Goal: Transaction & Acquisition: Obtain resource

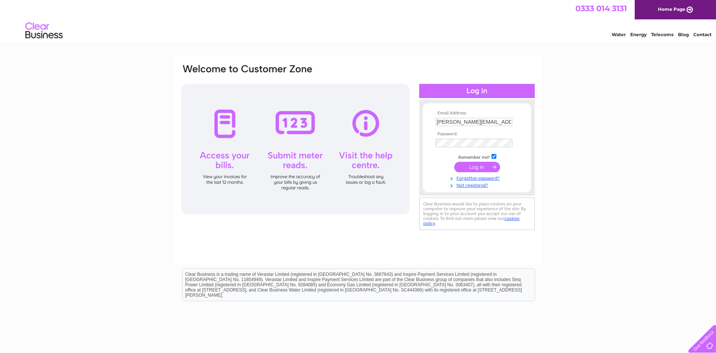
click at [475, 170] on input "submit" at bounding box center [477, 167] width 46 height 10
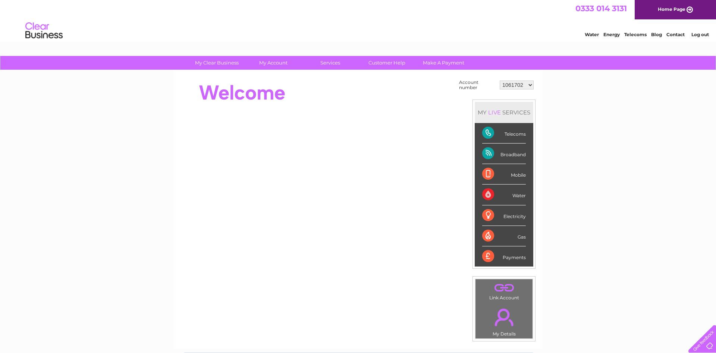
click at [500, 81] on select "1061702 30319998" at bounding box center [517, 85] width 34 height 9
click at [527, 85] on select "1061702 30319998" at bounding box center [517, 85] width 34 height 9
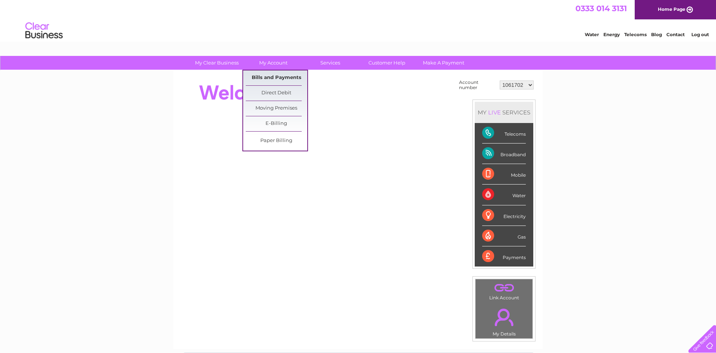
click at [271, 78] on link "Bills and Payments" at bounding box center [277, 77] width 62 height 15
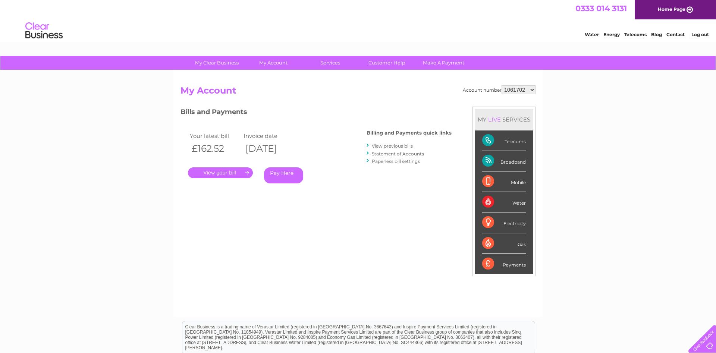
click at [207, 173] on link "." at bounding box center [220, 172] width 65 height 11
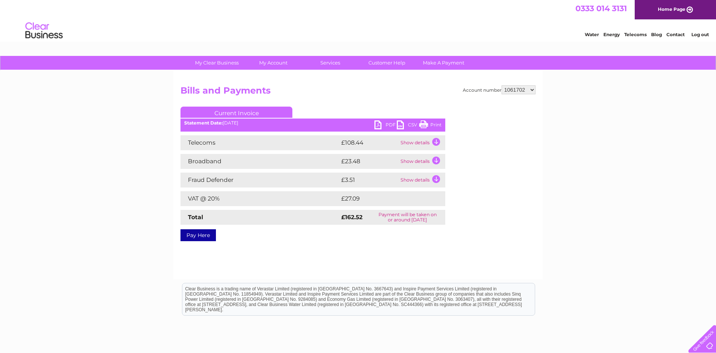
click at [383, 122] on link "PDF" at bounding box center [385, 125] width 22 height 11
click at [501, 85] on select "1061702 30319998" at bounding box center [518, 89] width 34 height 9
select select "30319998"
click option "30319998" at bounding box center [0, 0] width 0 height 0
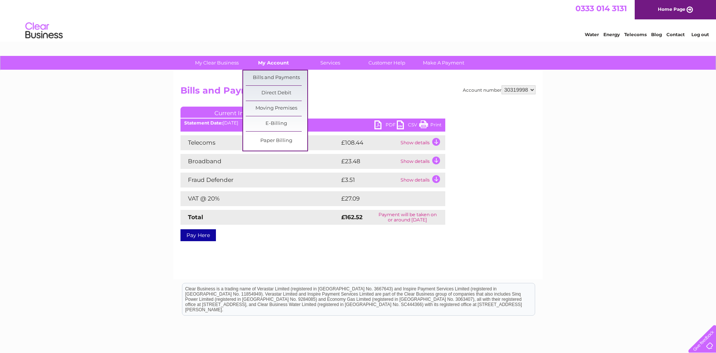
click at [283, 65] on link "My Account" at bounding box center [274, 63] width 62 height 14
click at [282, 74] on link "Bills and Payments" at bounding box center [277, 77] width 62 height 15
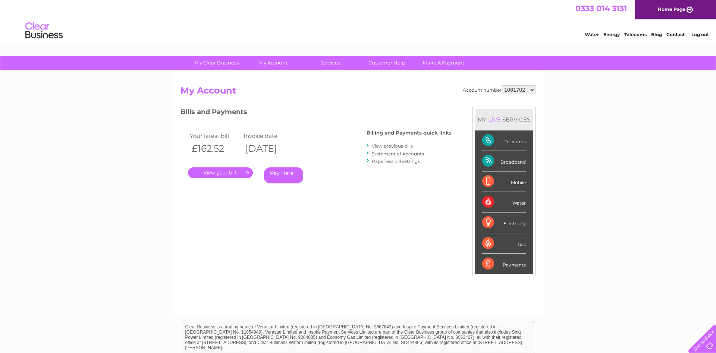
click at [501, 85] on select "1061702 30319998" at bounding box center [518, 89] width 34 height 9
select select "30319998"
click option "30319998" at bounding box center [0, 0] width 0 height 0
click at [222, 172] on link "." at bounding box center [220, 172] width 65 height 11
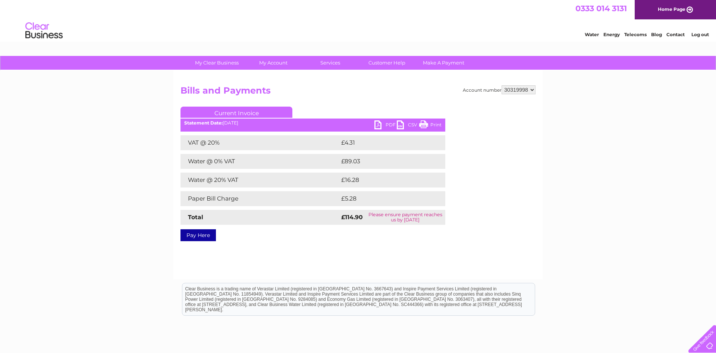
click at [379, 122] on link "PDF" at bounding box center [385, 125] width 22 height 11
